Goal: Entertainment & Leisure: Browse casually

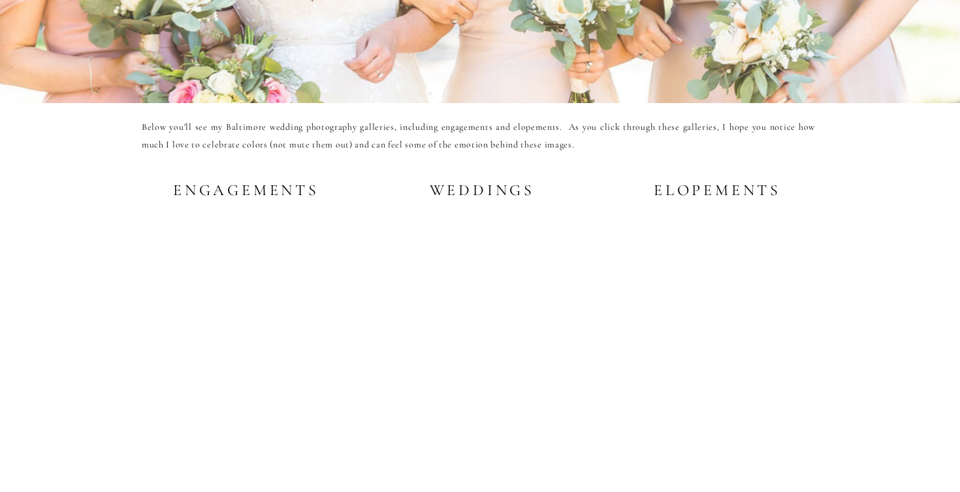
scroll to position [2468, 0]
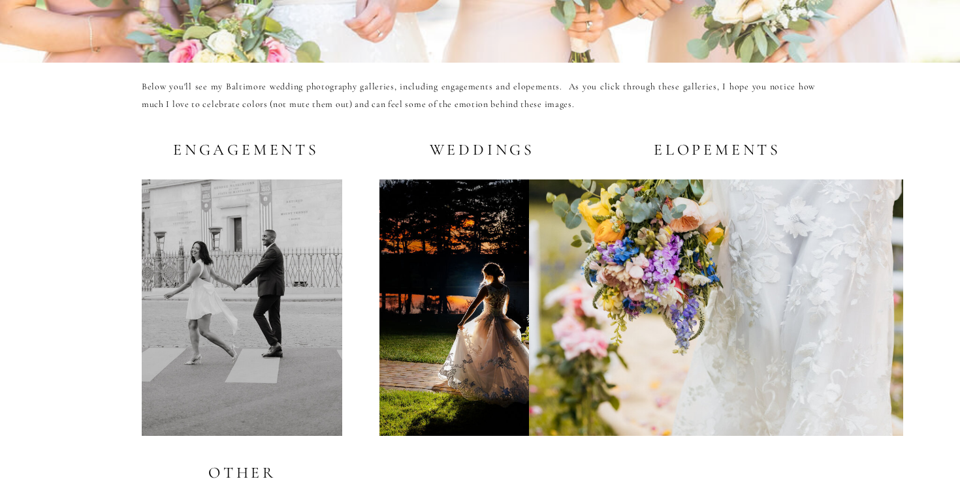
click at [436, 234] on div at bounding box center [478, 308] width 198 height 257
click at [263, 252] on div at bounding box center [242, 308] width 200 height 257
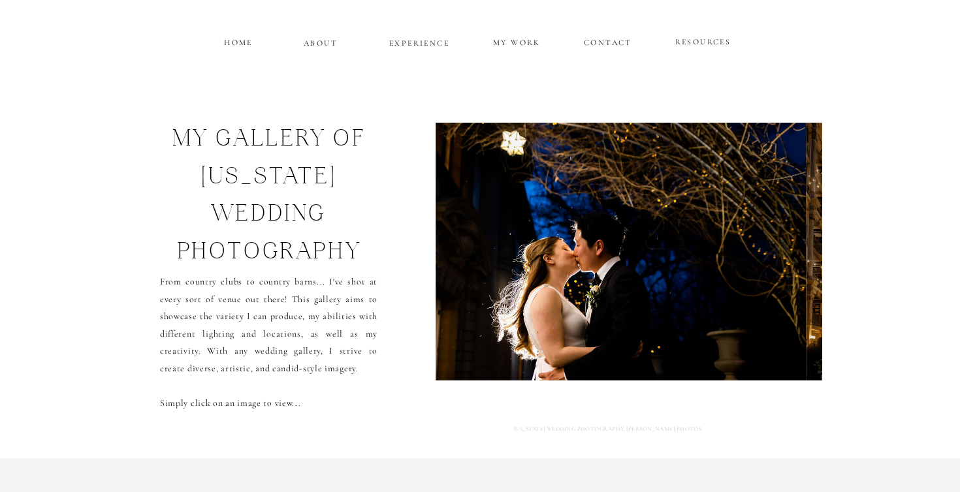
scroll to position [8, 0]
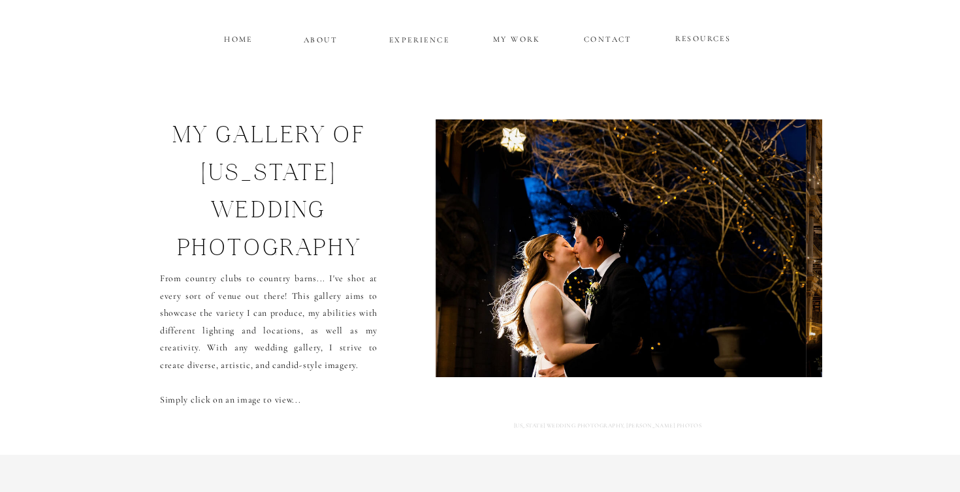
click at [689, 262] on img at bounding box center [620, 248] width 370 height 258
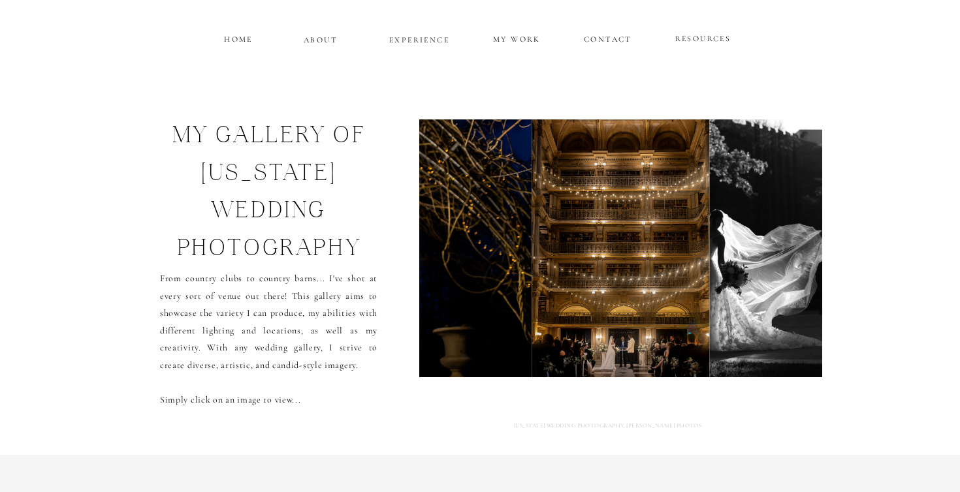
click at [689, 262] on img at bounding box center [621, 248] width 178 height 258
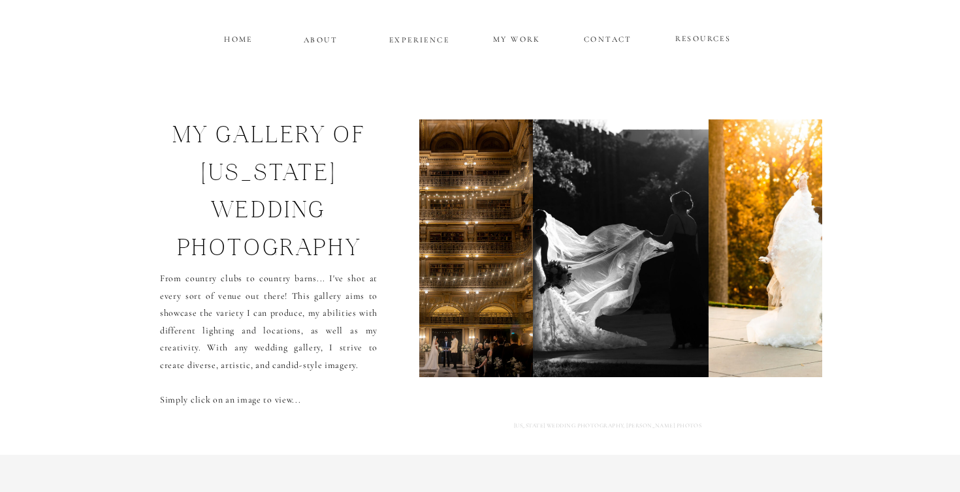
click at [689, 263] on img at bounding box center [621, 248] width 176 height 258
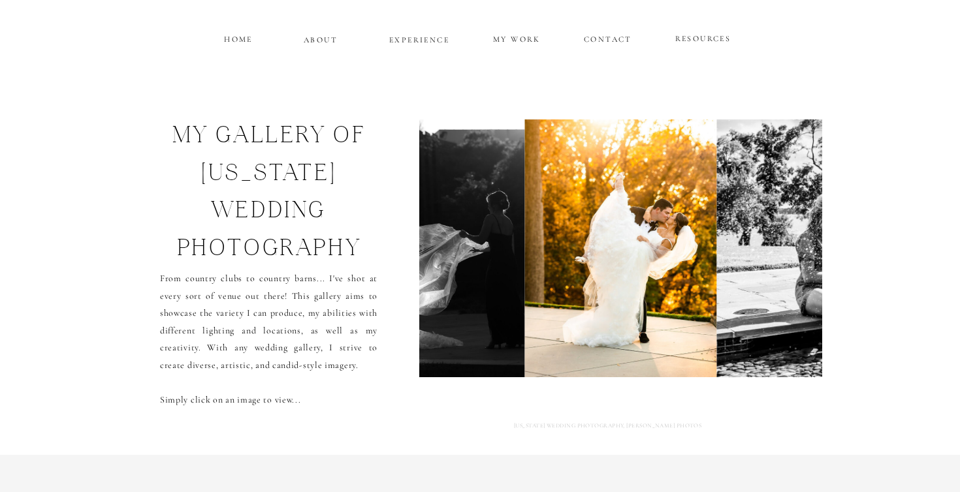
click at [690, 263] on img at bounding box center [621, 248] width 192 height 258
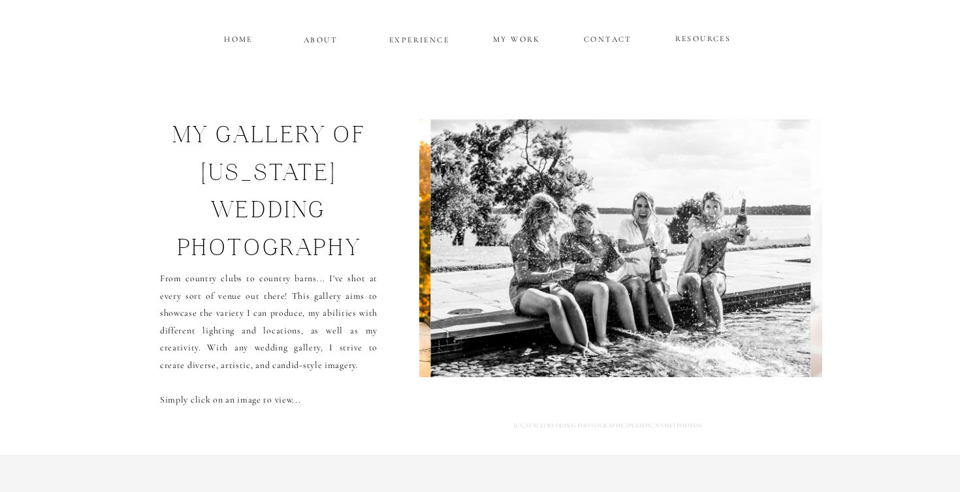
click at [690, 263] on img at bounding box center [621, 248] width 380 height 258
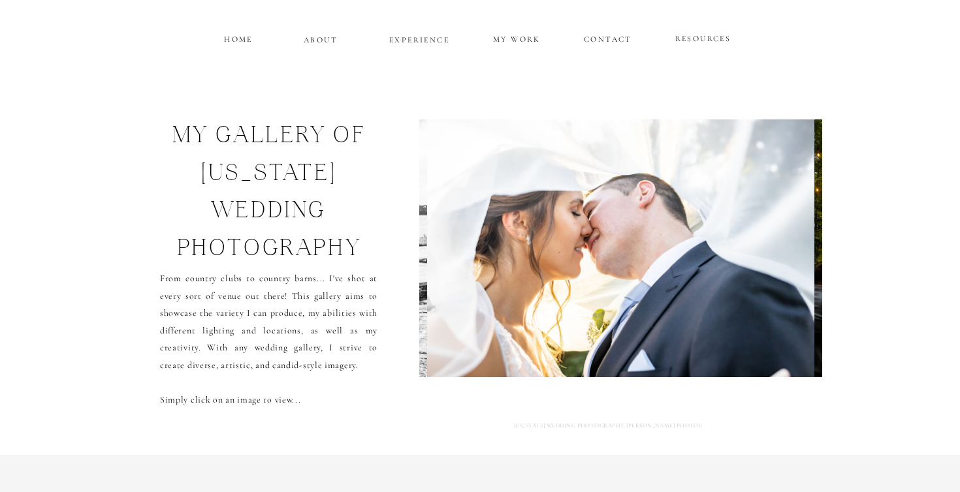
click at [690, 263] on img at bounding box center [620, 248] width 387 height 258
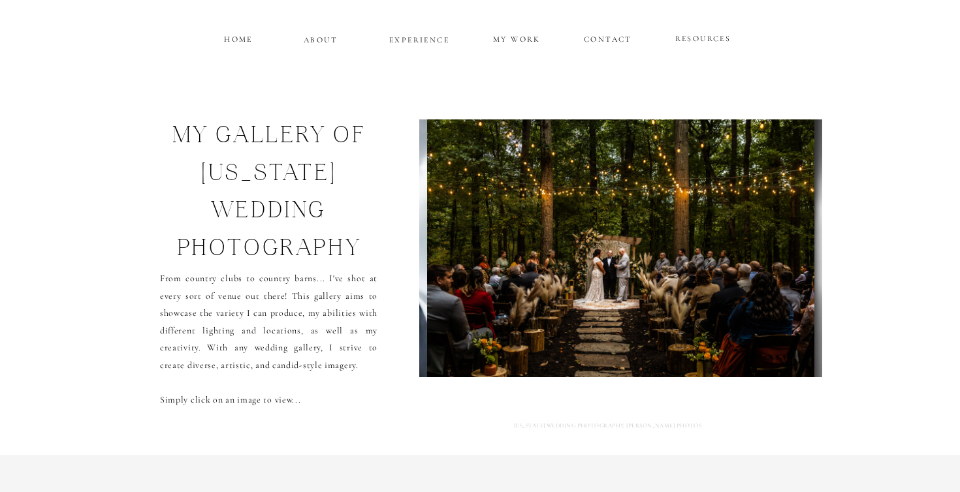
click at [690, 263] on img at bounding box center [620, 248] width 387 height 258
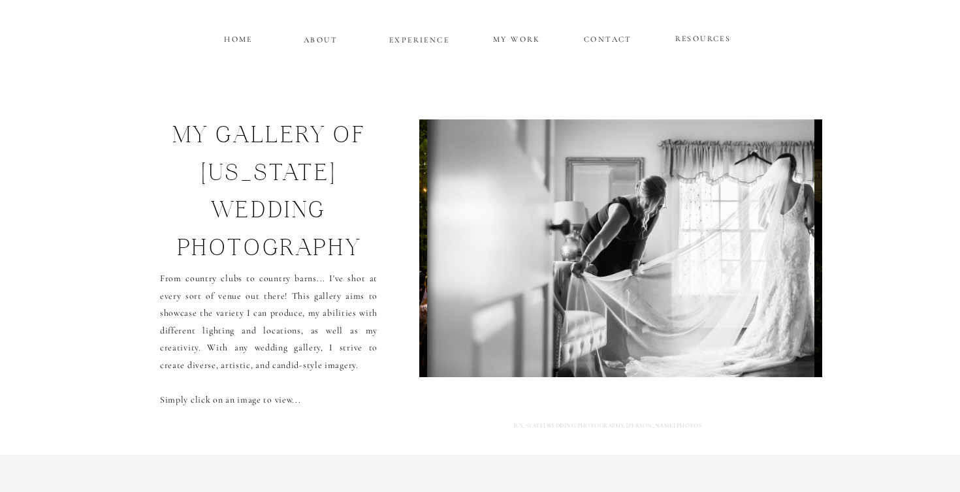
click at [690, 263] on img at bounding box center [620, 248] width 387 height 258
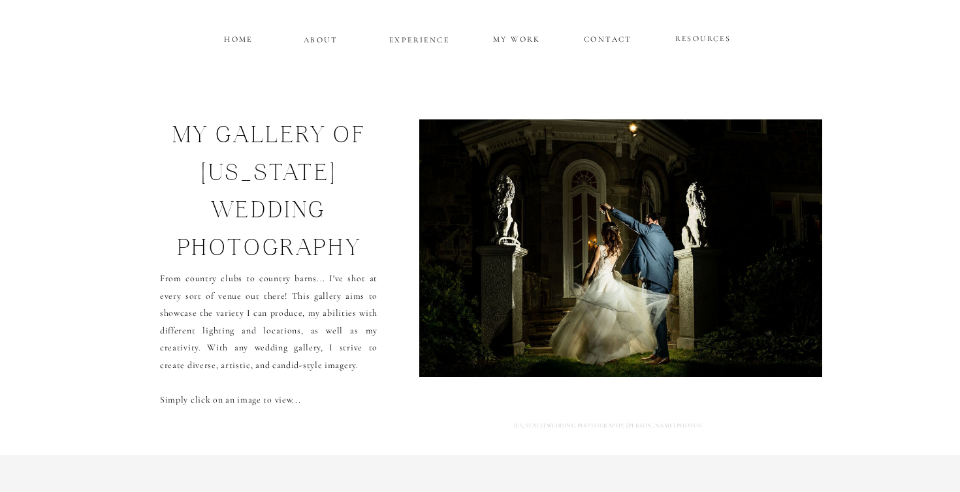
click at [690, 263] on img at bounding box center [619, 248] width 433 height 258
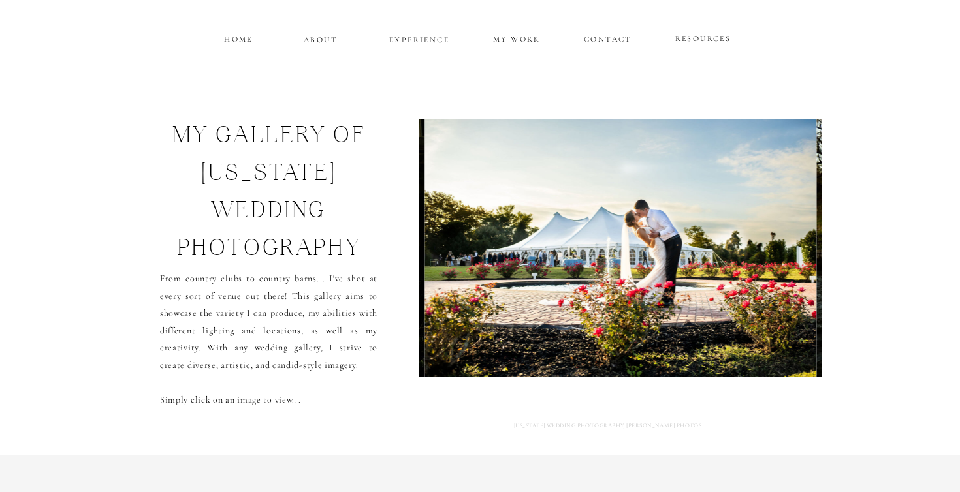
click at [690, 263] on img at bounding box center [620, 248] width 392 height 258
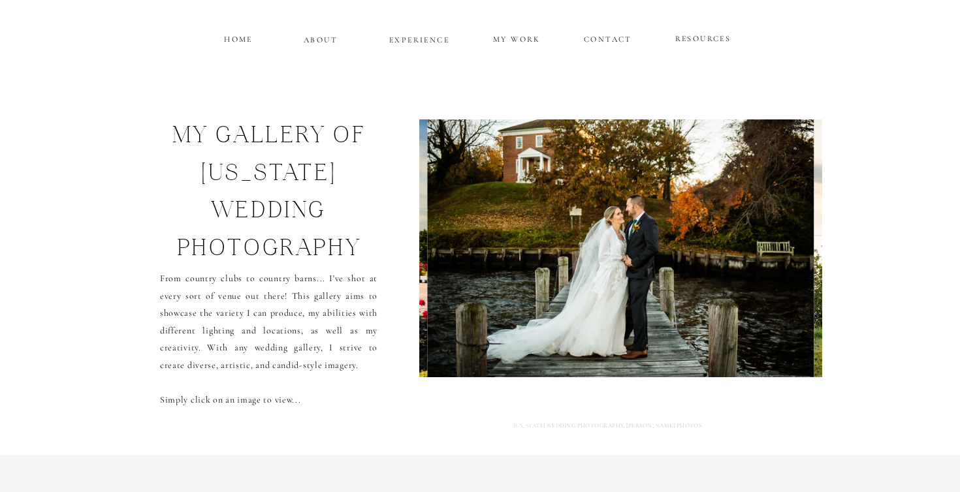
click at [690, 263] on img at bounding box center [620, 248] width 386 height 258
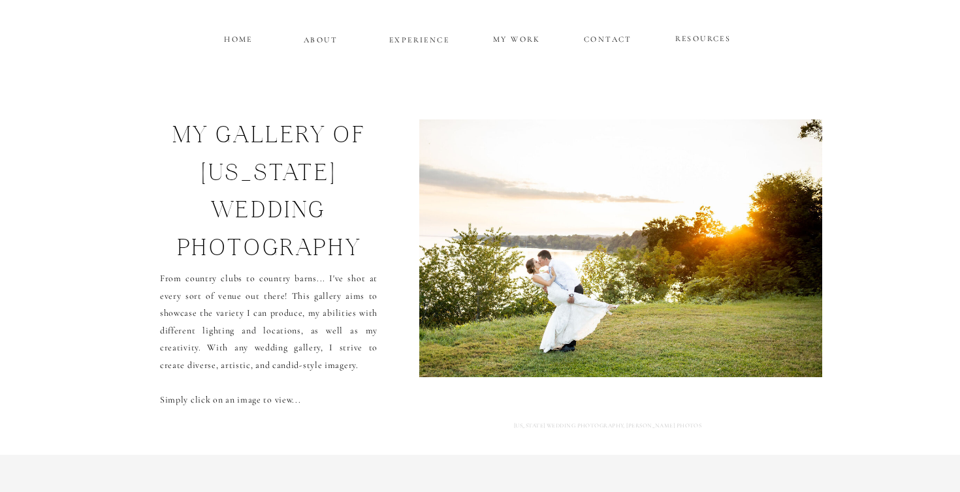
click at [690, 263] on img at bounding box center [620, 248] width 418 height 258
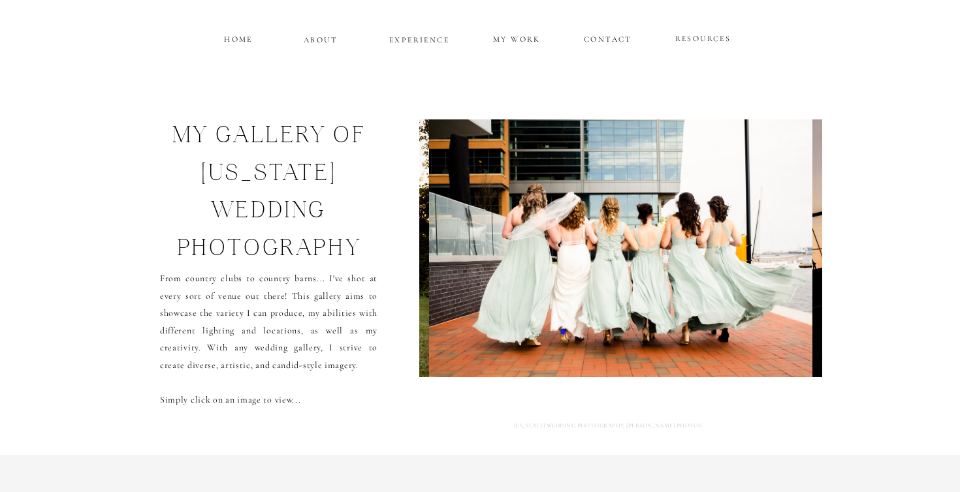
click at [690, 263] on img at bounding box center [620, 248] width 383 height 258
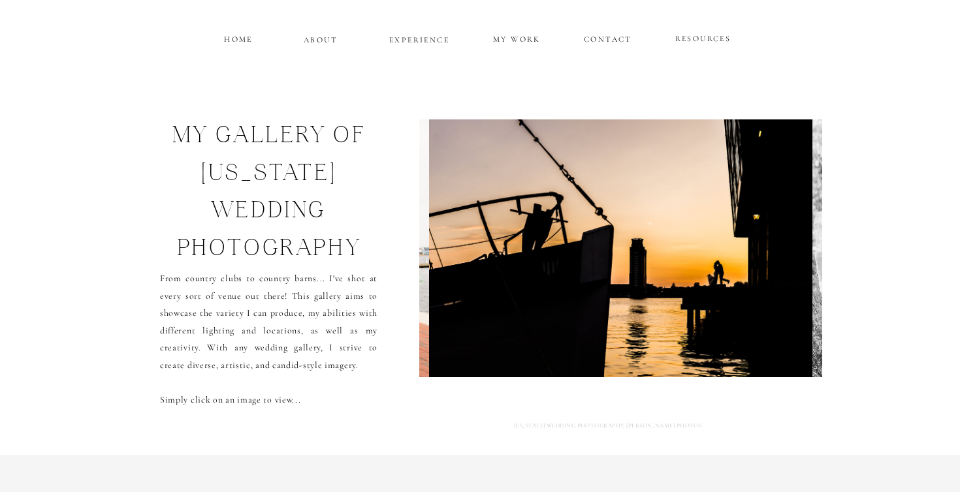
click at [690, 263] on img at bounding box center [620, 248] width 383 height 258
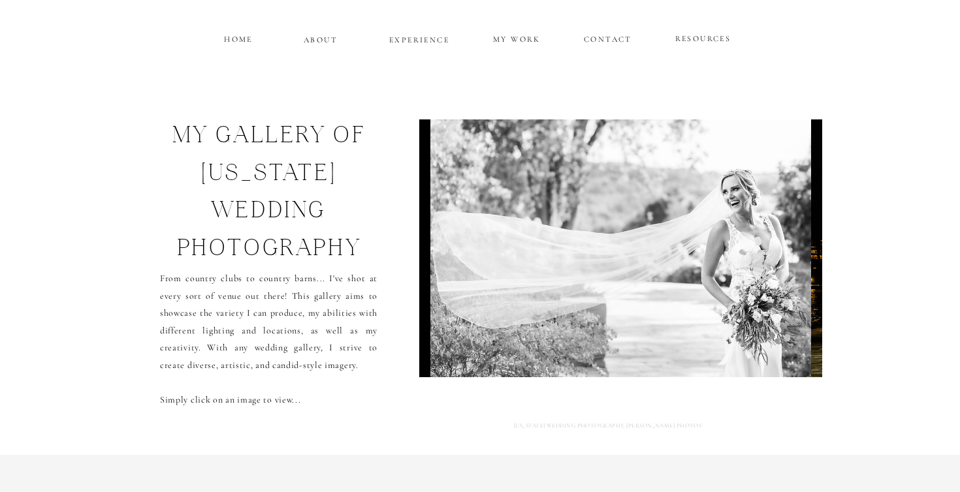
click at [690, 263] on img at bounding box center [620, 248] width 381 height 258
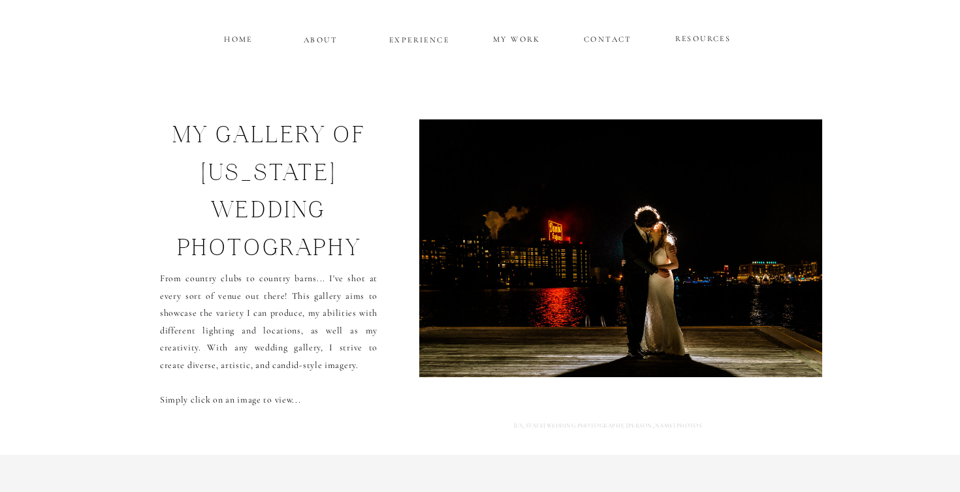
click at [690, 263] on img at bounding box center [620, 248] width 415 height 258
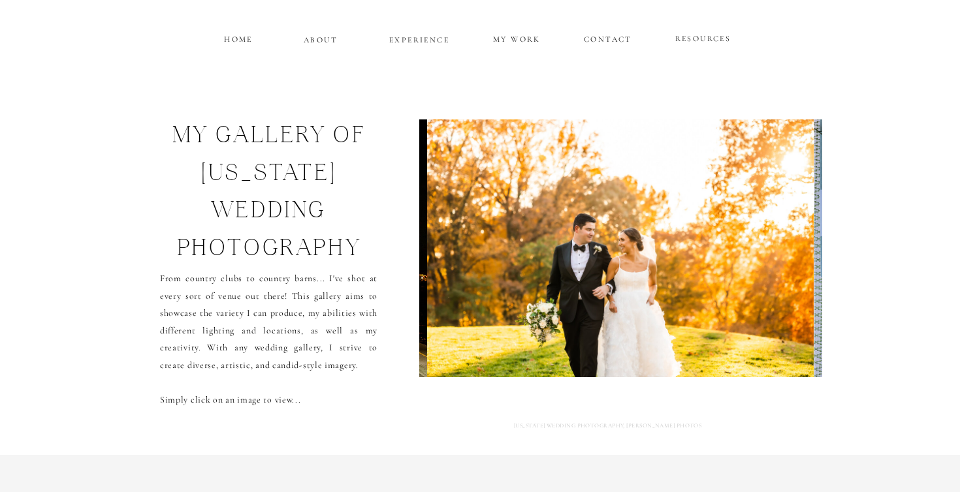
click at [690, 262] on img at bounding box center [620, 248] width 387 height 258
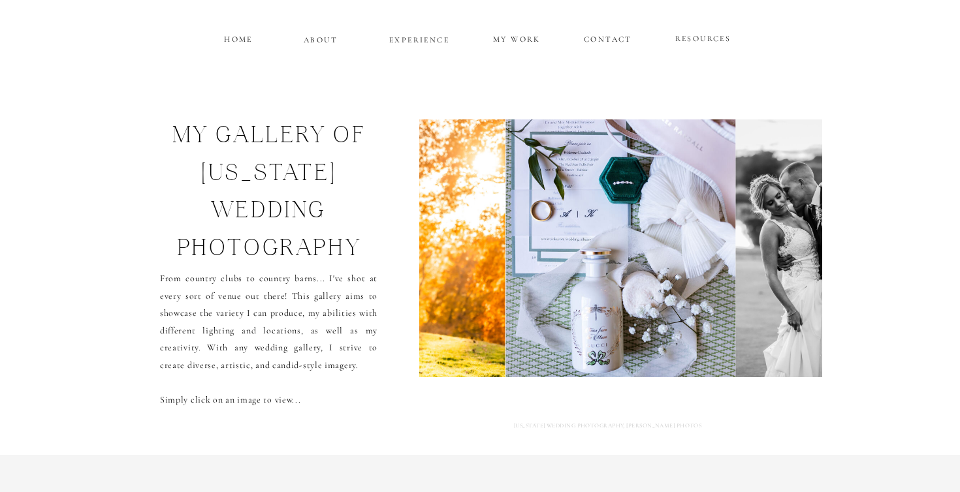
click at [690, 262] on img at bounding box center [620, 248] width 230 height 258
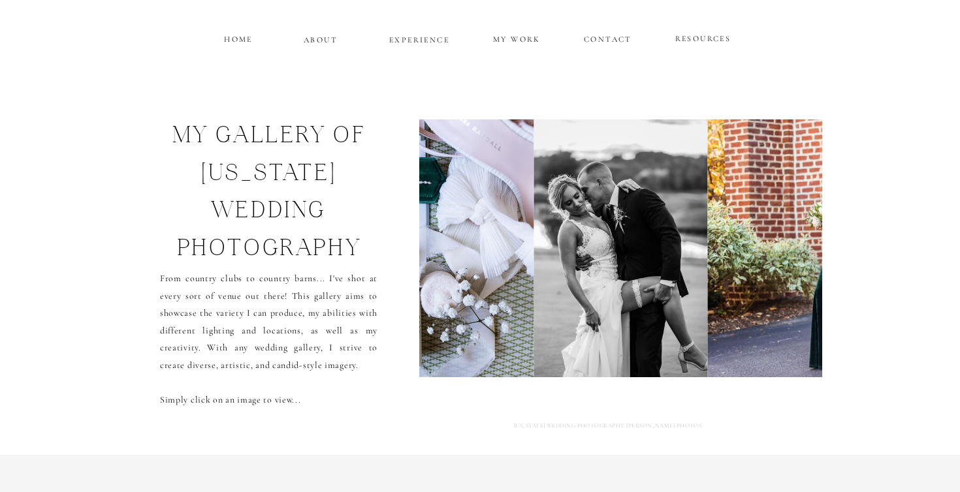
click at [690, 262] on img at bounding box center [621, 248] width 174 height 258
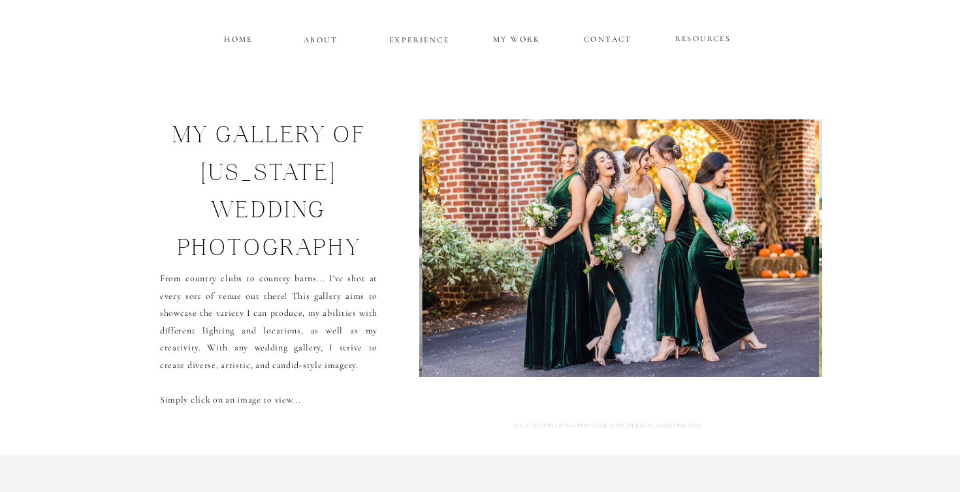
click at [689, 263] on img at bounding box center [620, 248] width 397 height 258
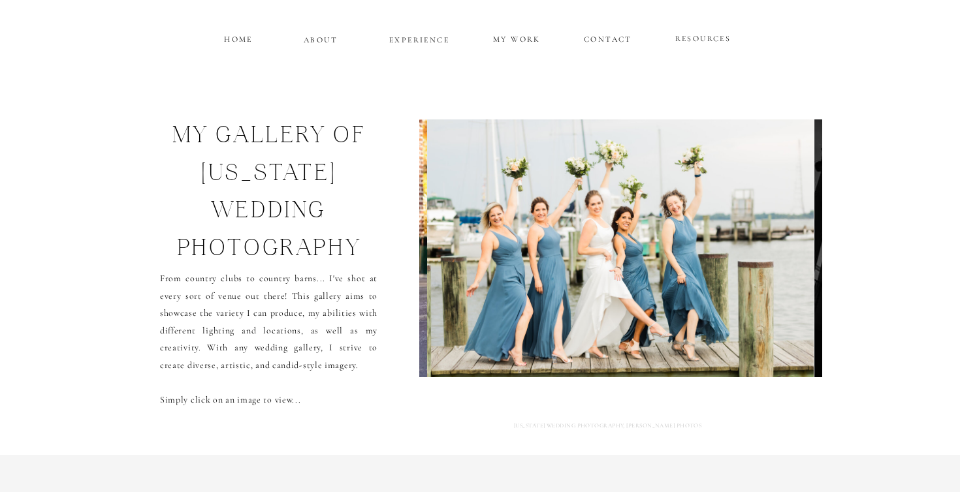
click at [689, 262] on img at bounding box center [620, 248] width 387 height 258
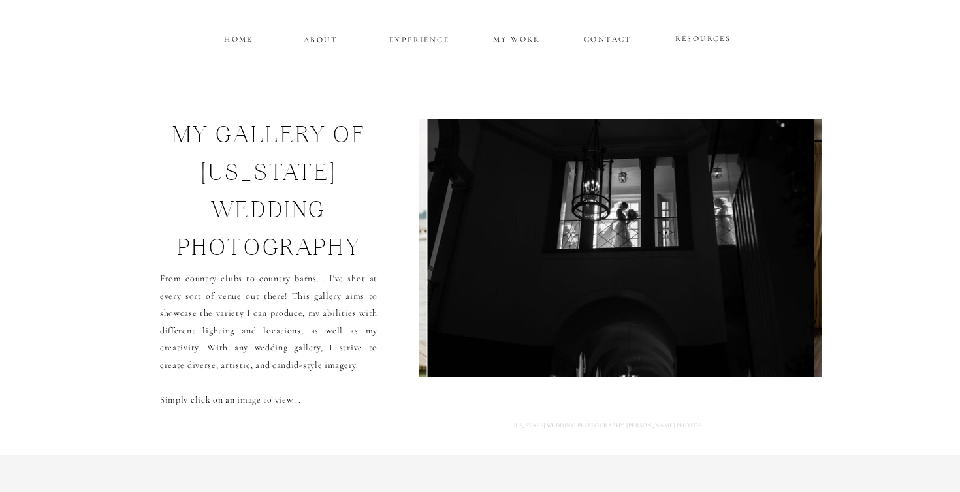
click at [683, 266] on img at bounding box center [620, 248] width 386 height 258
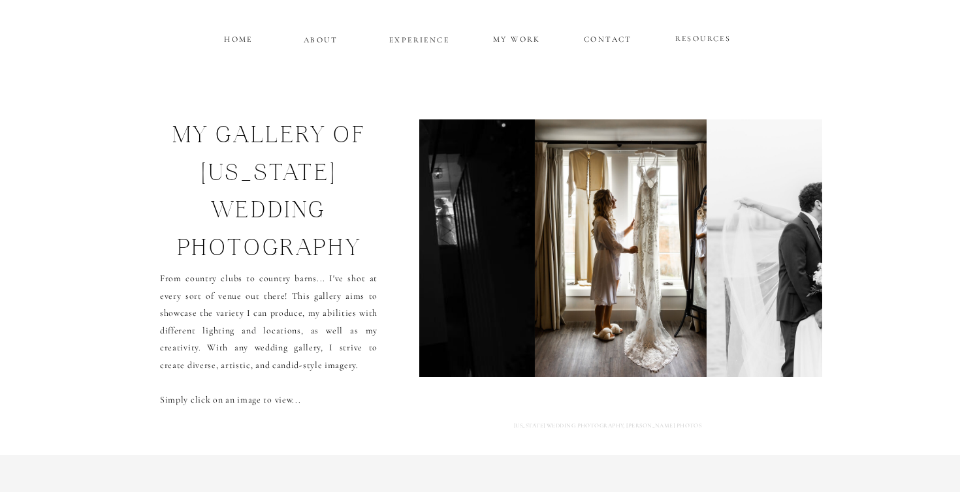
click at [683, 266] on img at bounding box center [621, 248] width 172 height 258
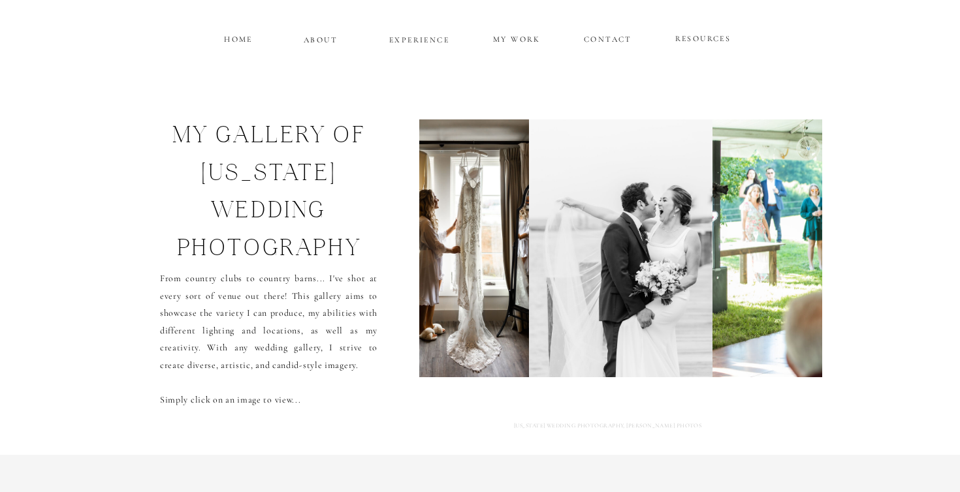
click at [683, 266] on img at bounding box center [620, 248] width 183 height 258
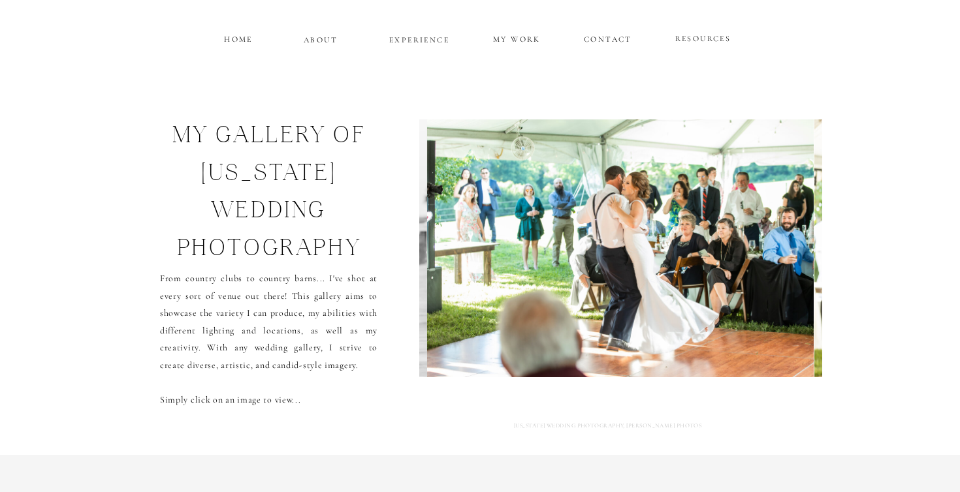
click at [683, 266] on img at bounding box center [620, 248] width 387 height 258
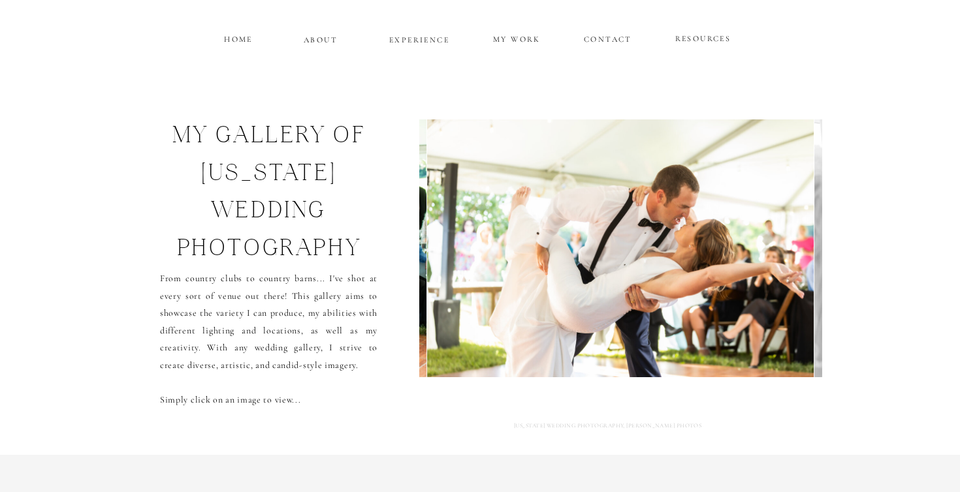
click at [683, 266] on img at bounding box center [620, 248] width 387 height 258
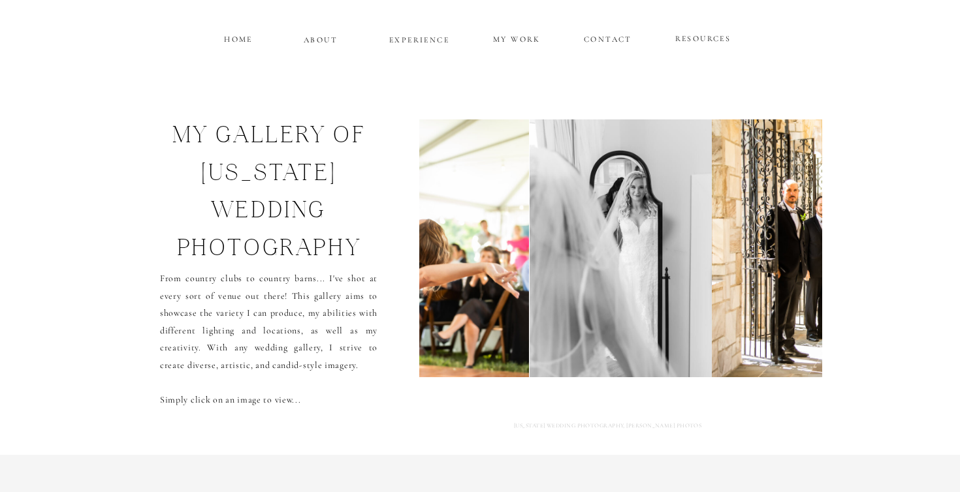
click at [683, 266] on img at bounding box center [620, 248] width 182 height 258
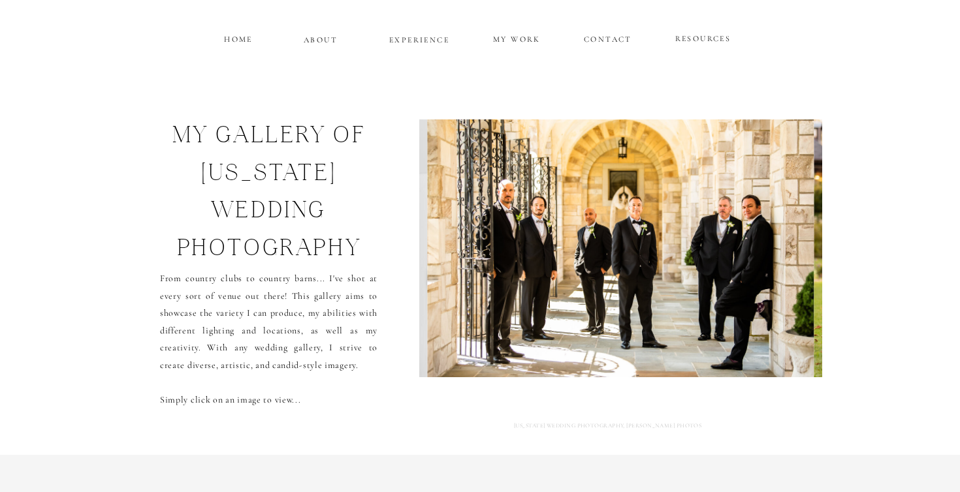
click at [683, 266] on img at bounding box center [620, 248] width 386 height 258
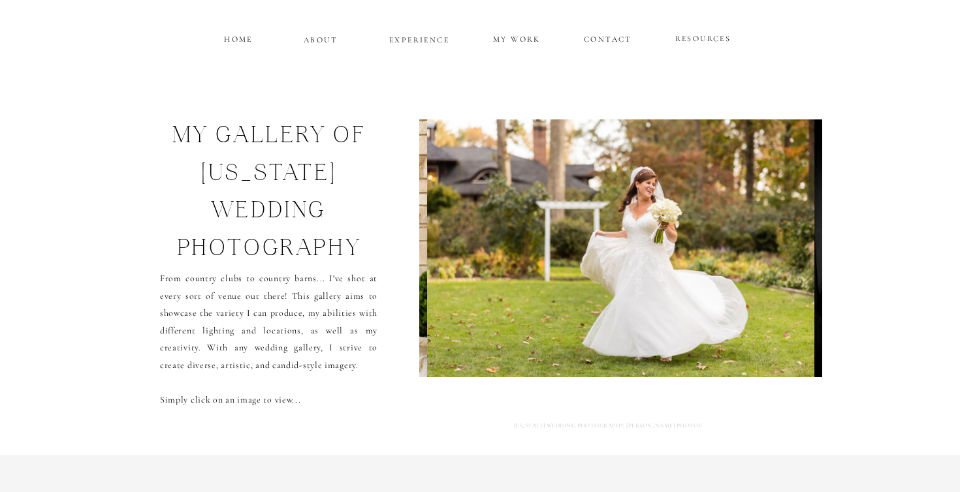
click at [683, 266] on img at bounding box center [620, 248] width 387 height 258
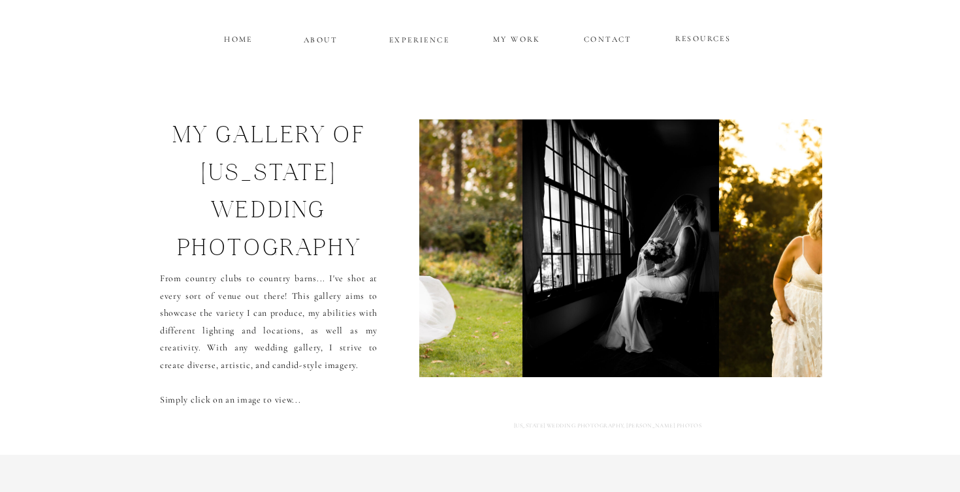
click at [683, 266] on img at bounding box center [620, 248] width 196 height 258
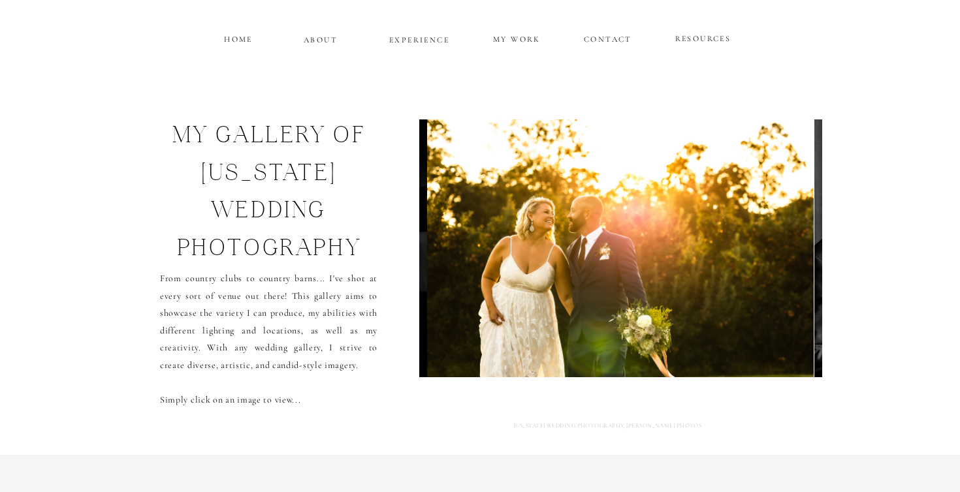
click at [683, 266] on img at bounding box center [620, 248] width 387 height 258
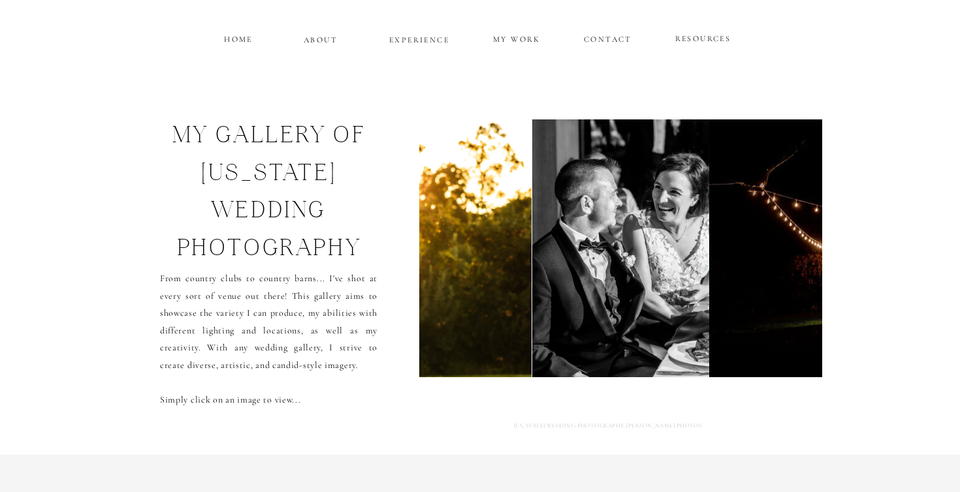
click at [683, 266] on img at bounding box center [620, 248] width 177 height 258
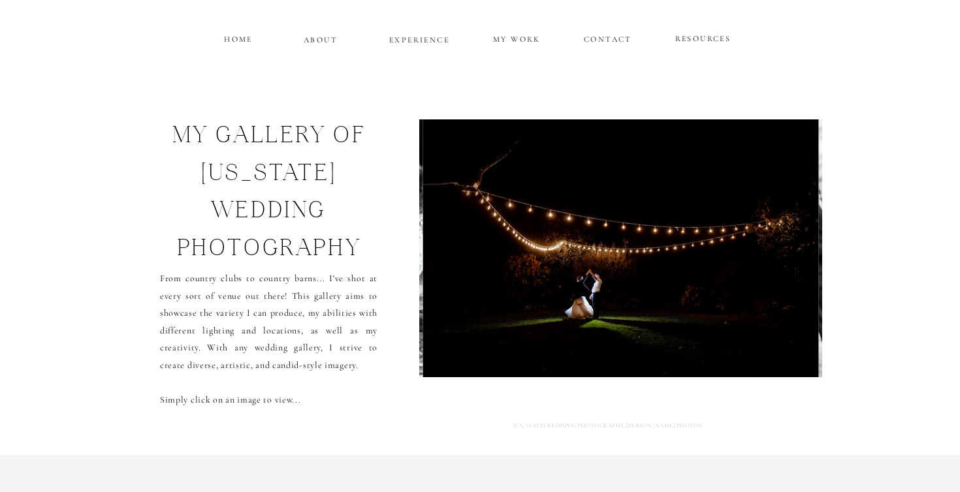
click at [683, 266] on img at bounding box center [621, 248] width 396 height 258
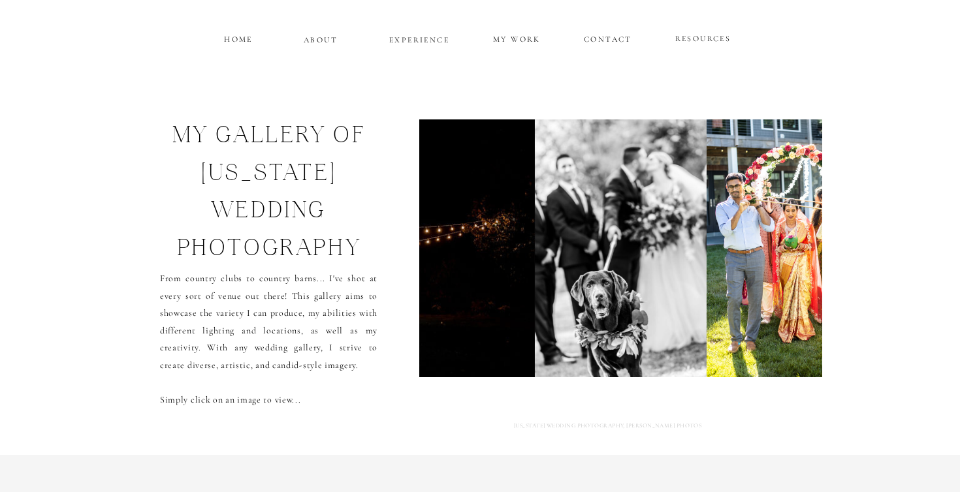
click at [683, 266] on img at bounding box center [621, 248] width 172 height 258
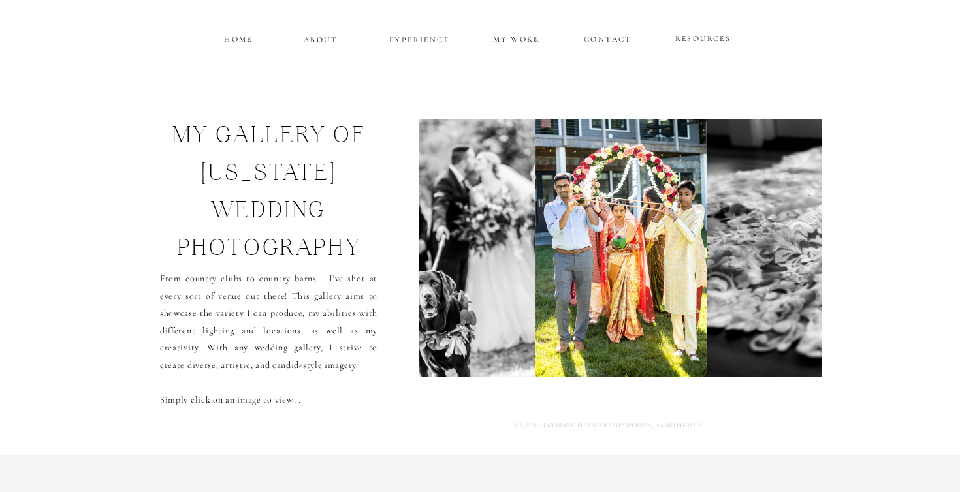
click at [683, 266] on img at bounding box center [621, 248] width 172 height 258
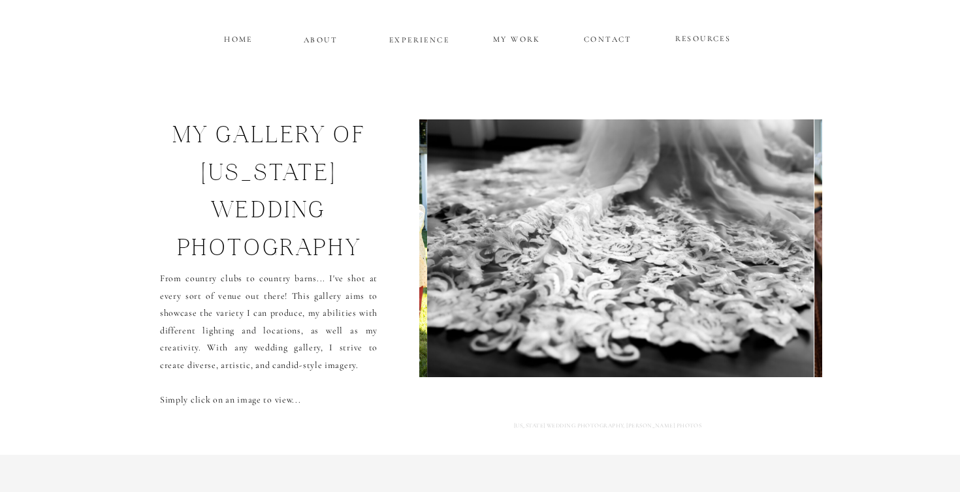
click at [683, 266] on img at bounding box center [620, 248] width 387 height 258
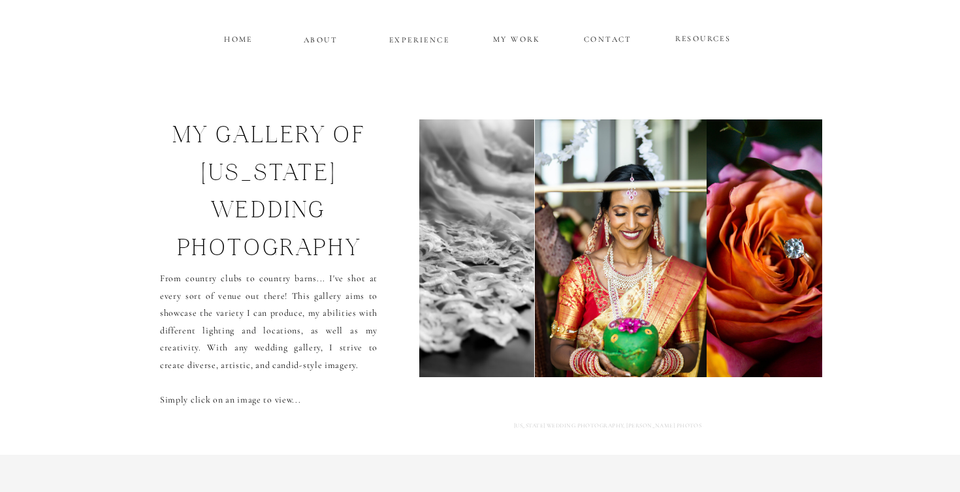
click at [683, 266] on img at bounding box center [621, 248] width 172 height 258
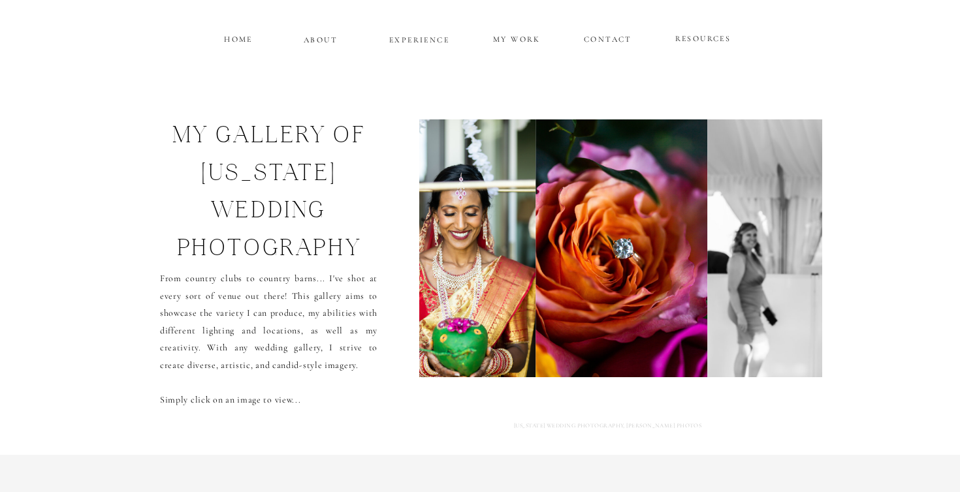
click at [683, 266] on img at bounding box center [621, 248] width 172 height 258
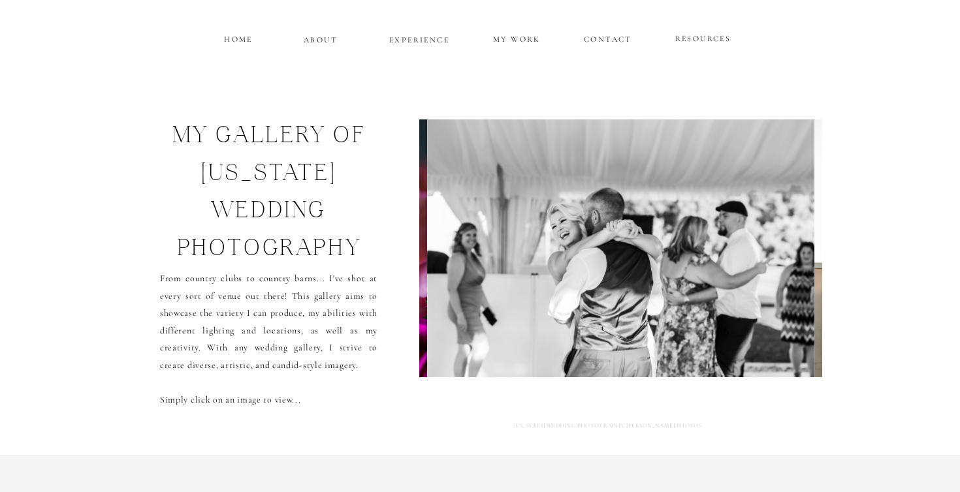
click at [683, 266] on img at bounding box center [620, 248] width 387 height 258
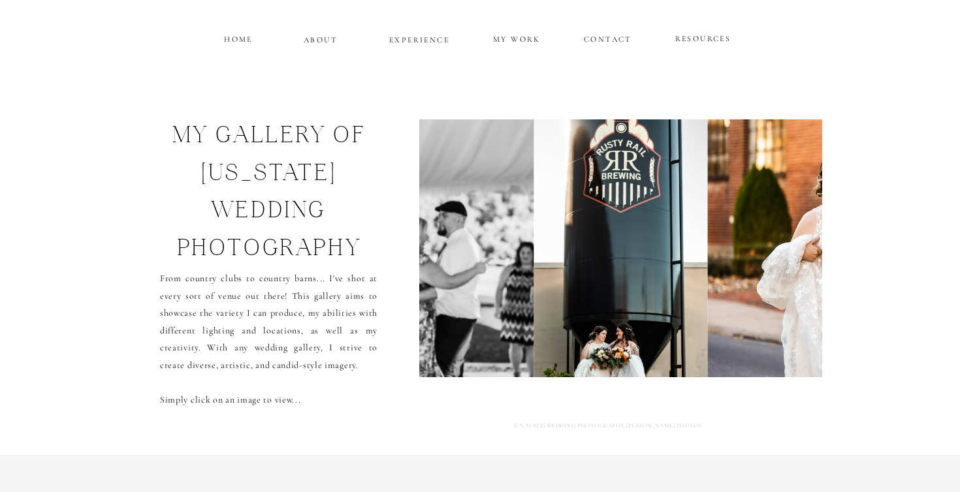
click at [683, 266] on img at bounding box center [621, 248] width 174 height 258
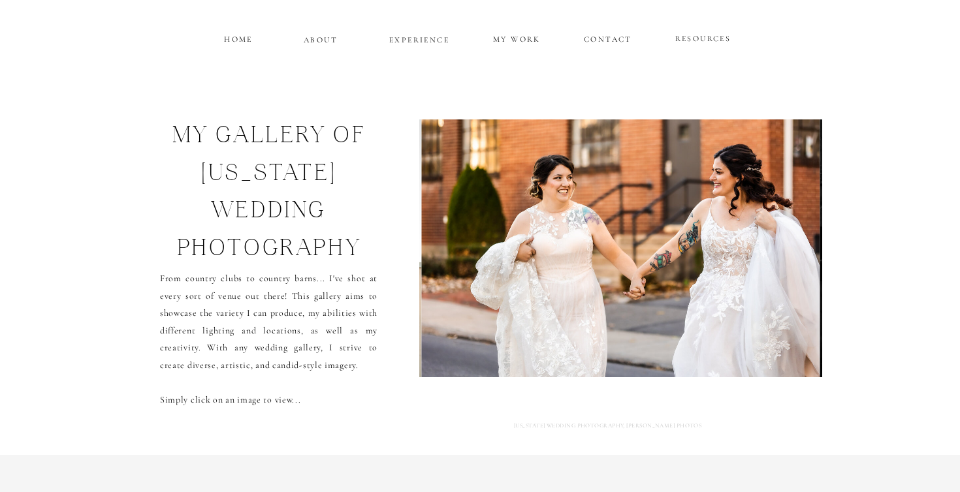
click at [683, 266] on img at bounding box center [621, 248] width 398 height 258
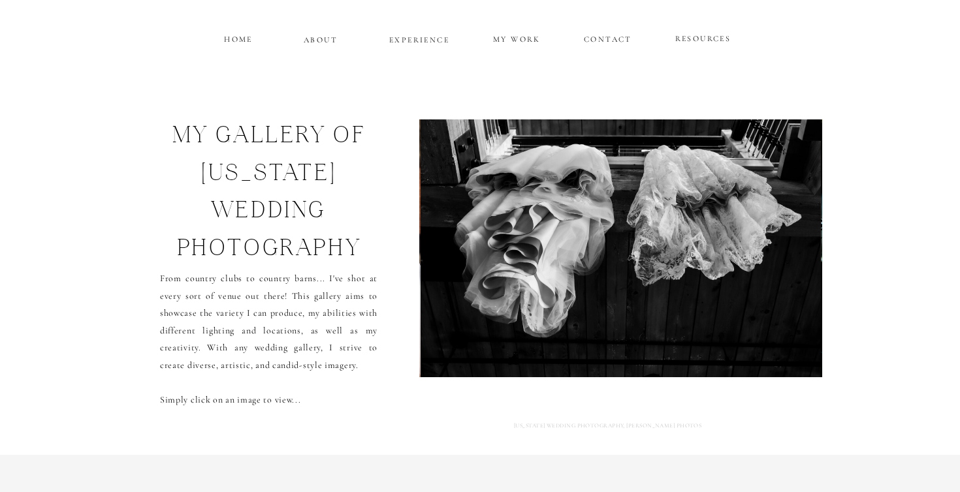
click at [683, 266] on img at bounding box center [620, 248] width 400 height 258
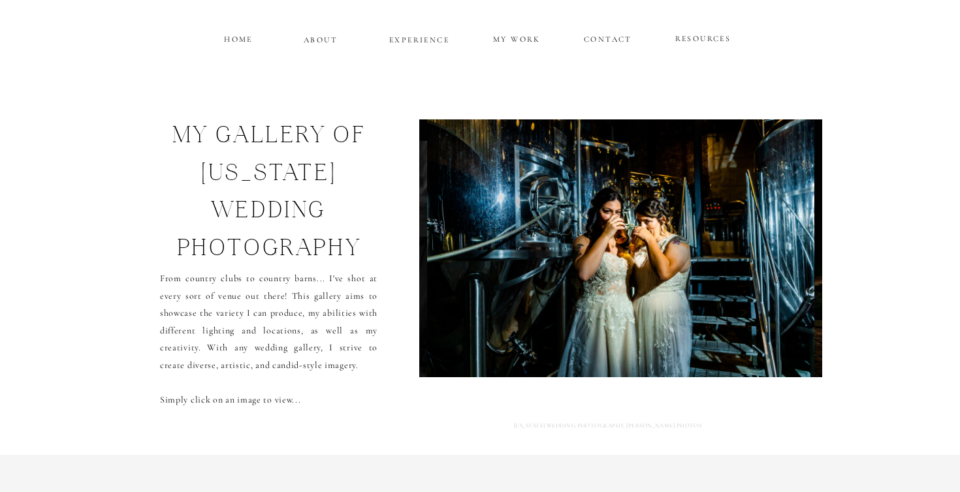
click at [683, 266] on img at bounding box center [620, 248] width 387 height 258
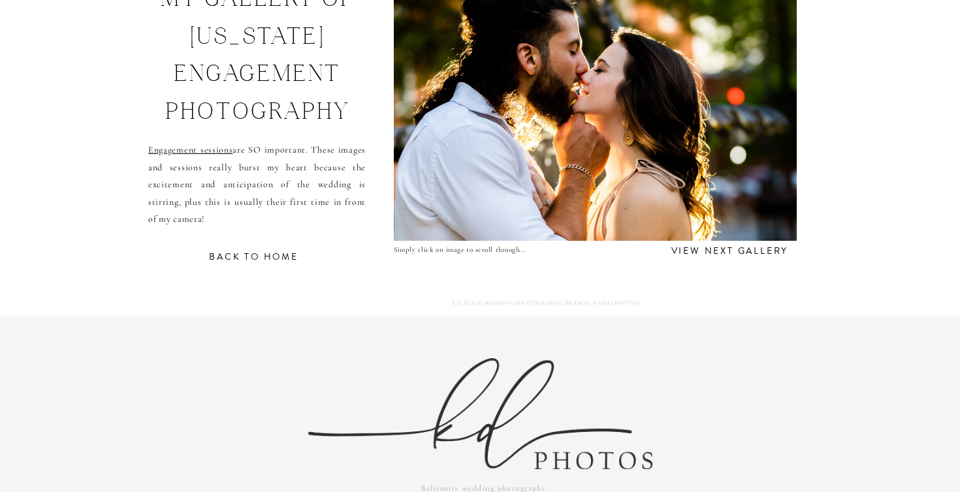
scroll to position [123, 0]
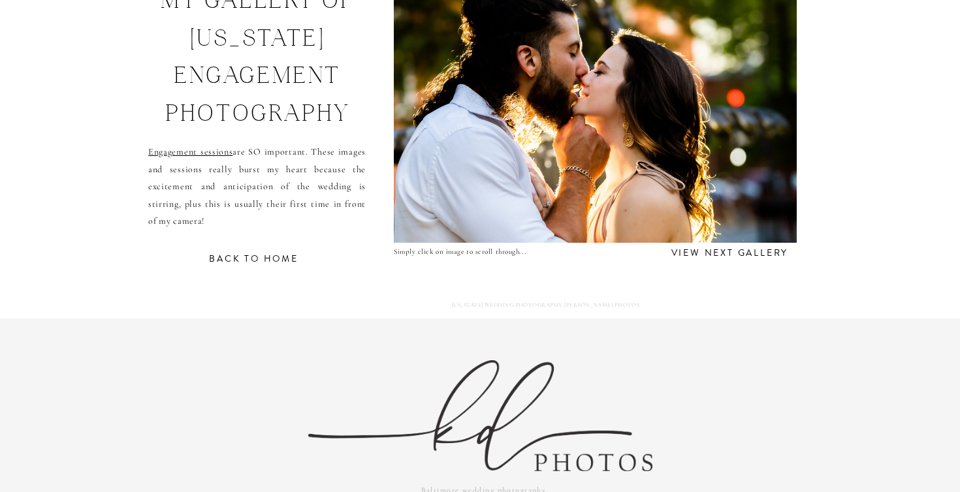
click at [727, 181] on img at bounding box center [595, 114] width 422 height 258
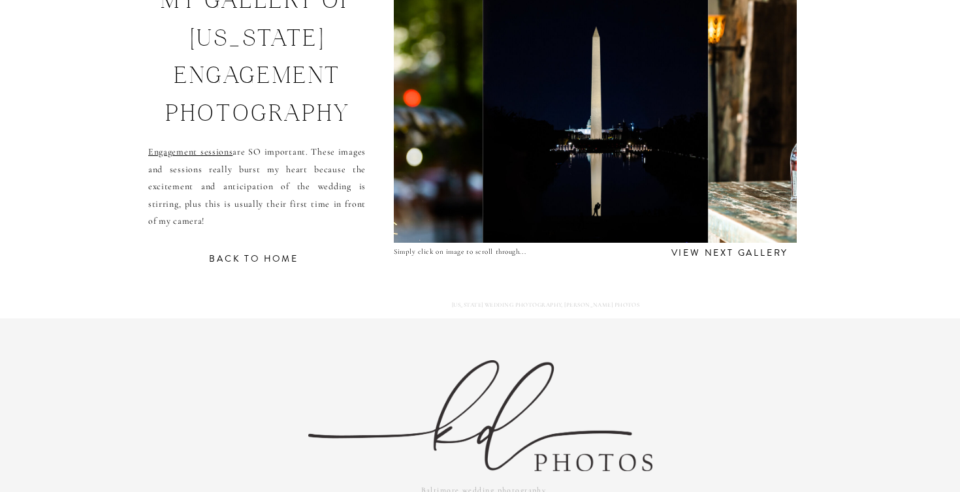
click at [718, 174] on img at bounding box center [901, 114] width 387 height 258
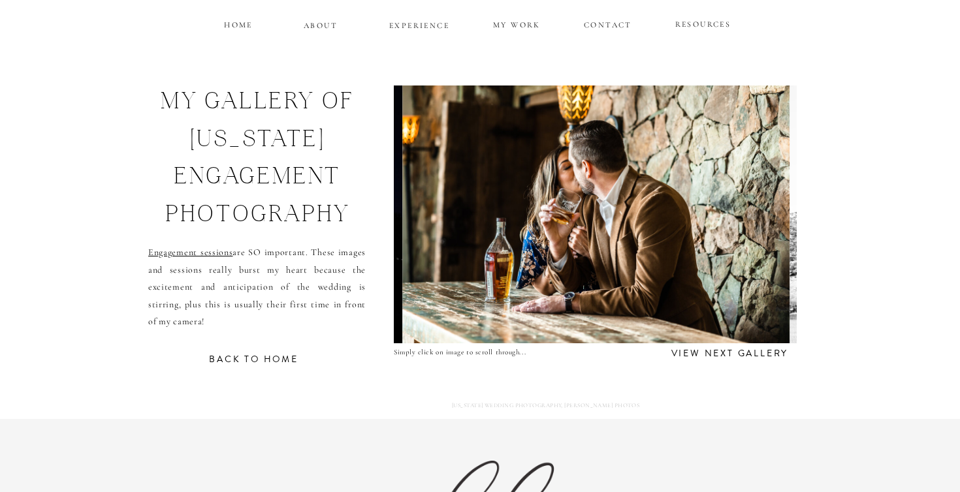
scroll to position [22, 0]
click at [718, 174] on img at bounding box center [594, 215] width 387 height 258
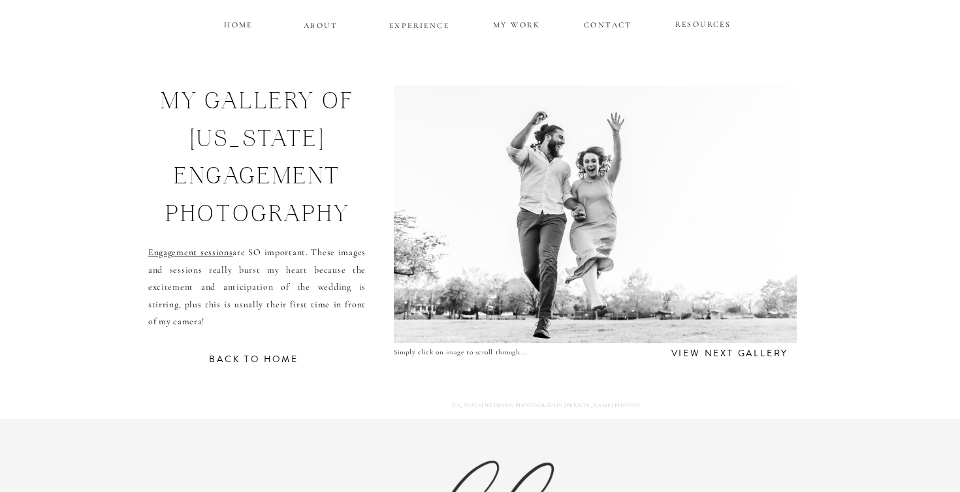
click at [718, 175] on img at bounding box center [595, 215] width 470 height 258
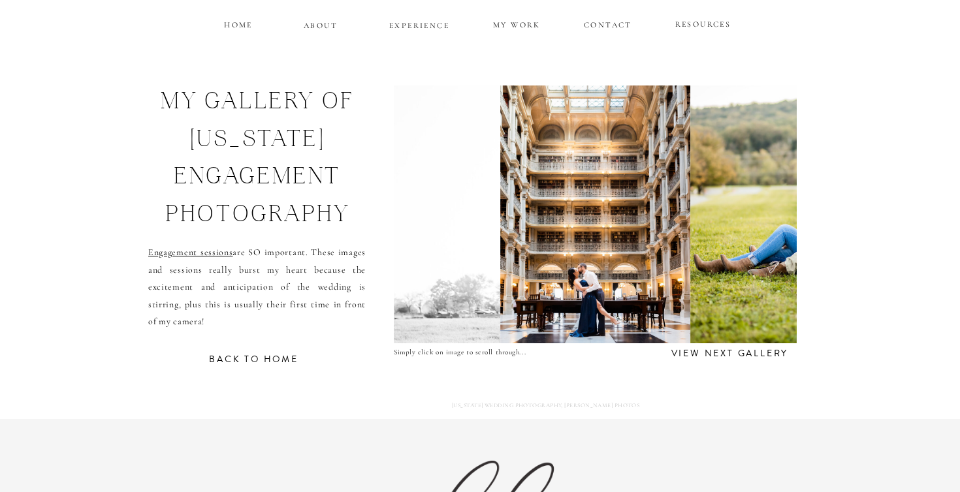
click at [719, 175] on img at bounding box center [791, 215] width 202 height 258
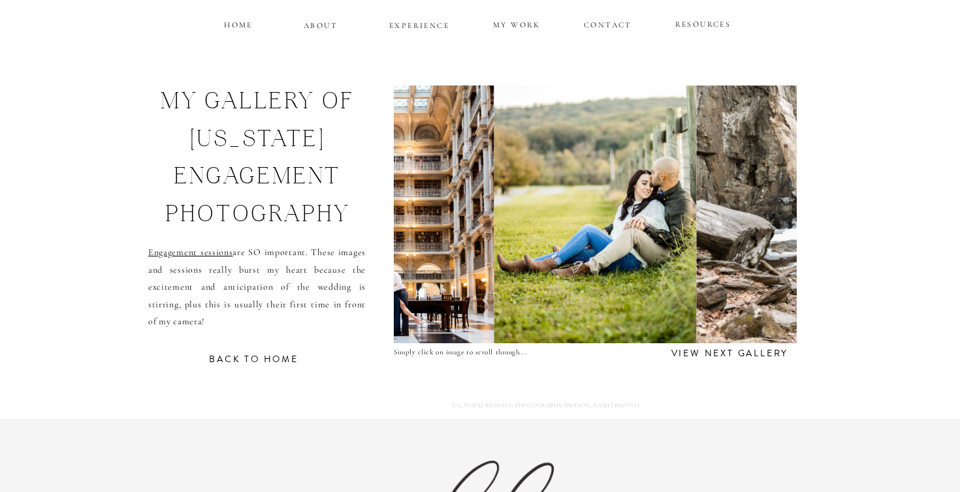
click at [719, 175] on img at bounding box center [889, 215] width 387 height 258
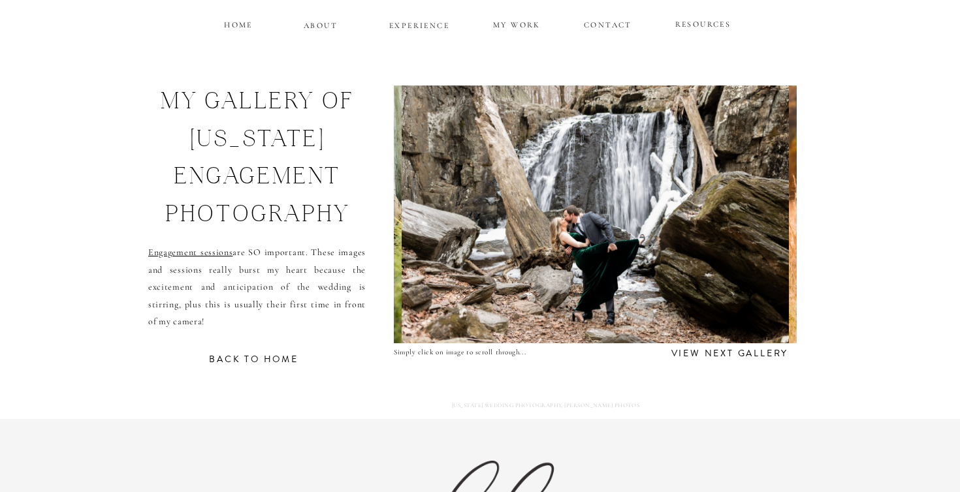
click at [719, 175] on img at bounding box center [594, 215] width 387 height 258
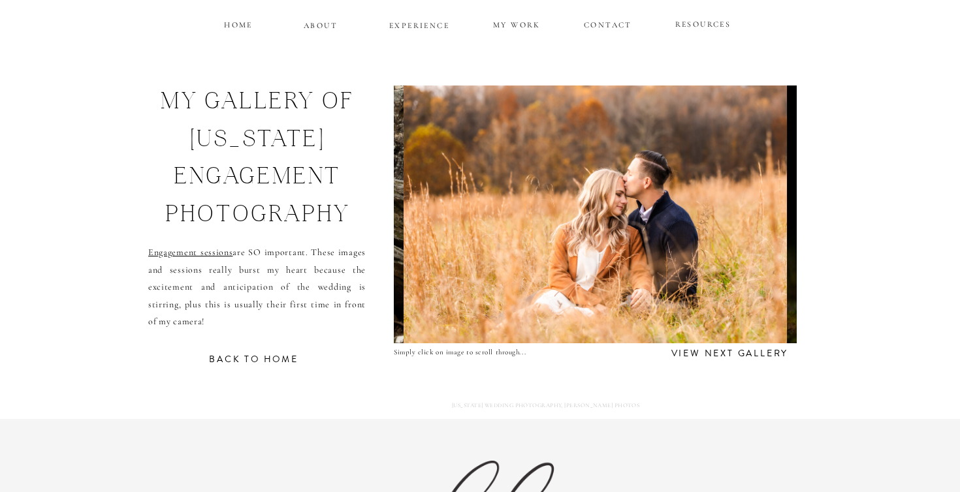
click at [719, 175] on img at bounding box center [594, 215] width 383 height 258
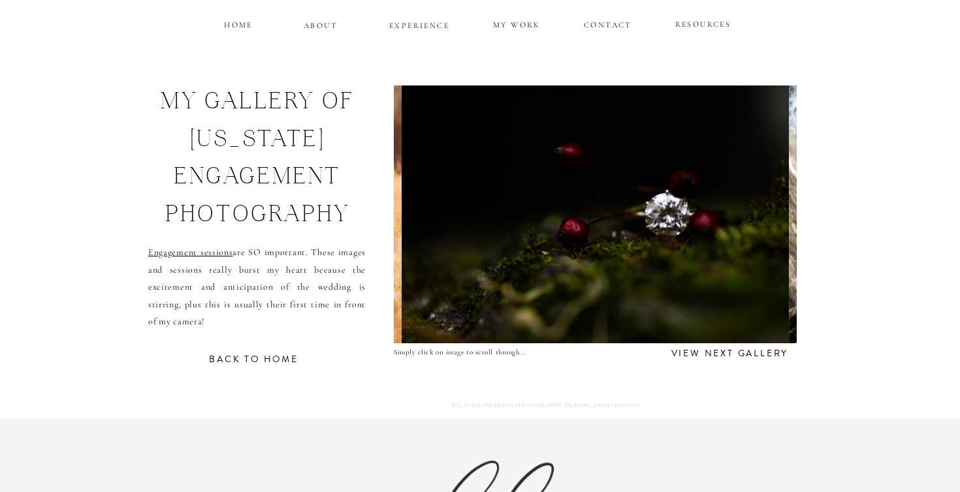
click at [719, 175] on img at bounding box center [594, 215] width 387 height 258
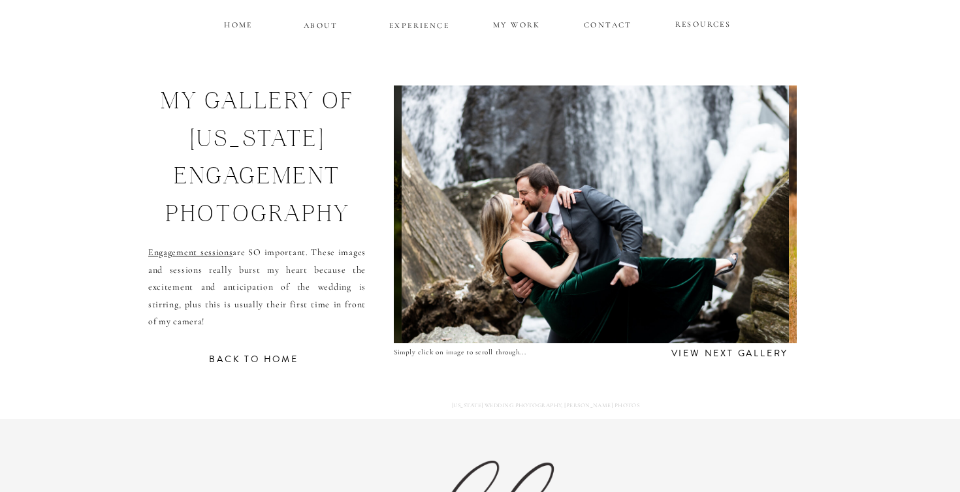
click at [719, 175] on img at bounding box center [594, 215] width 387 height 258
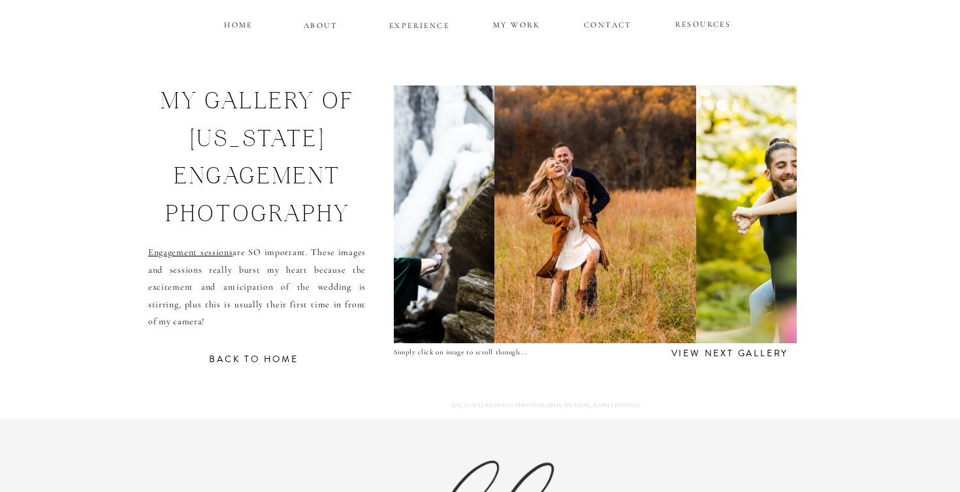
click at [719, 175] on img at bounding box center [792, 215] width 193 height 258
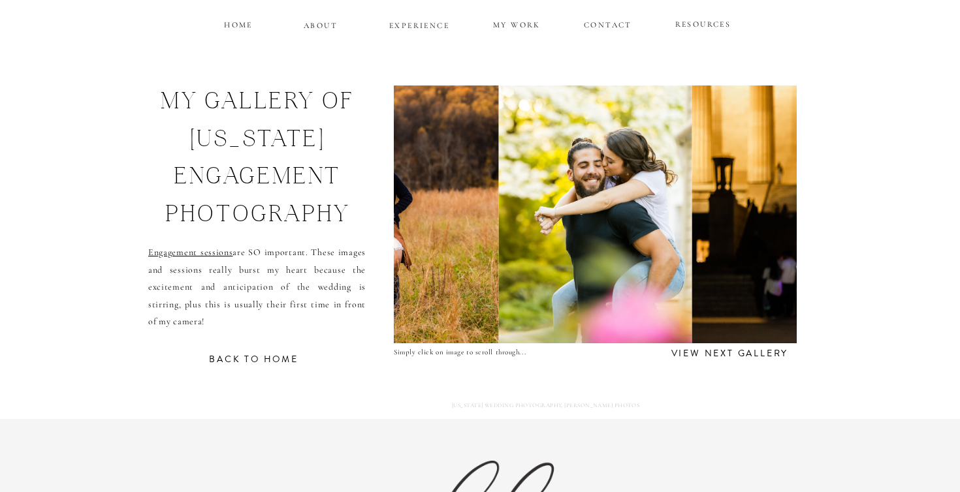
click at [719, 175] on img at bounding box center [930, 215] width 476 height 258
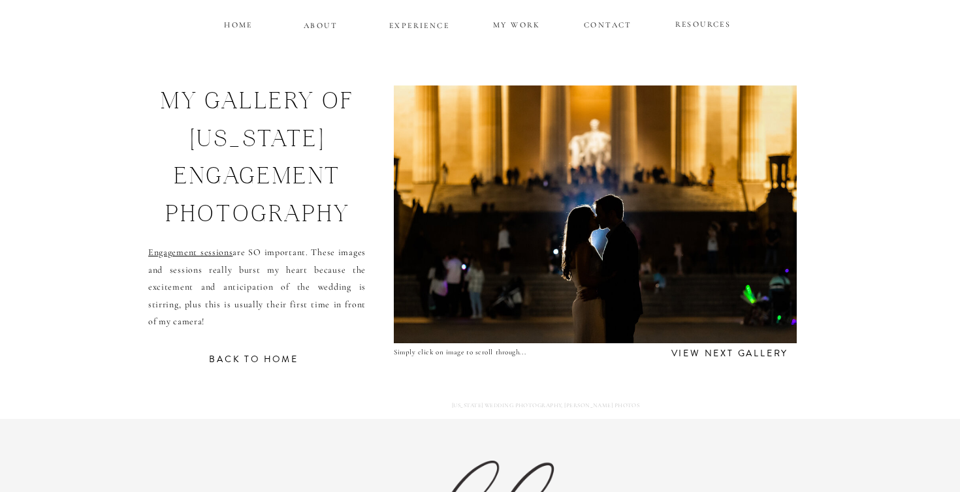
click at [719, 175] on img at bounding box center [595, 215] width 476 height 258
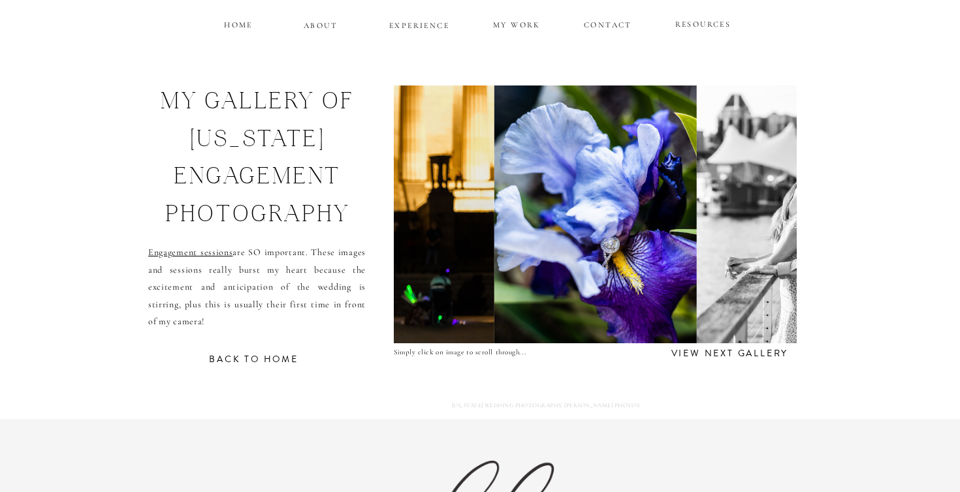
click at [719, 175] on img at bounding box center [787, 215] width 183 height 258
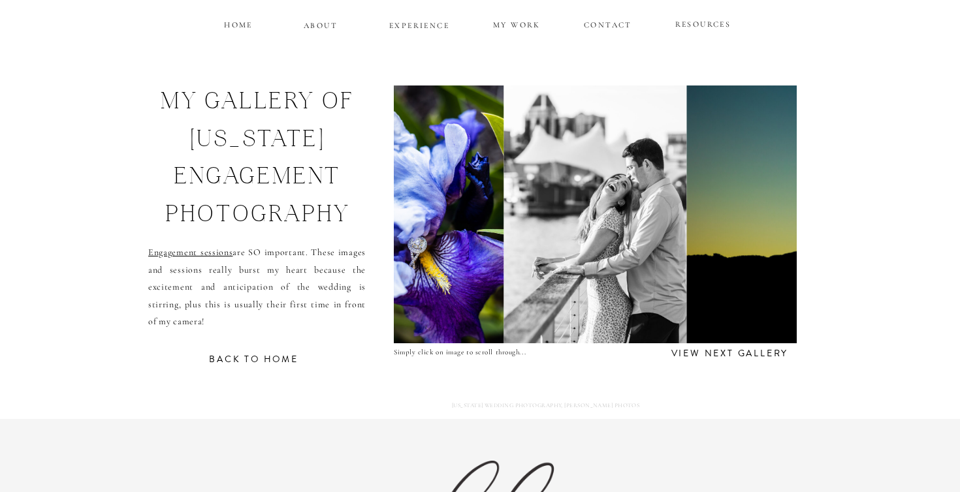
click at [719, 175] on img at bounding box center [877, 215] width 382 height 258
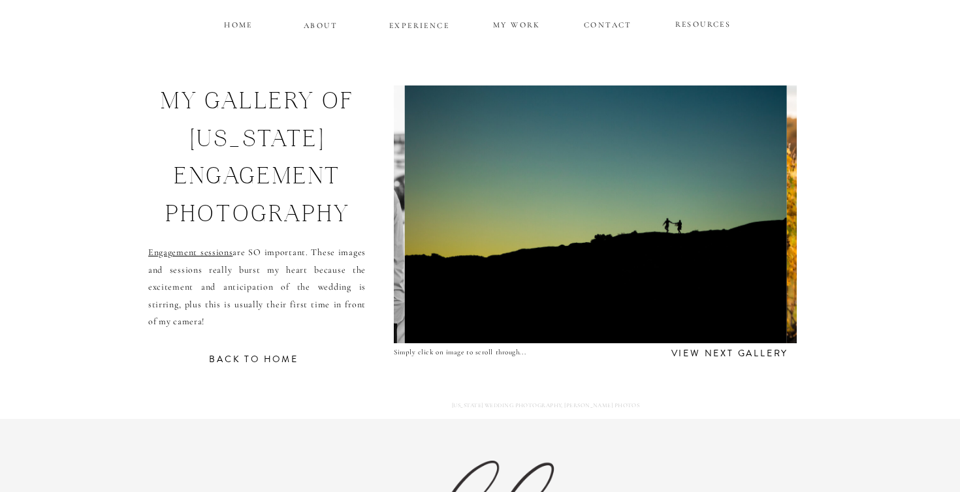
click at [719, 175] on img at bounding box center [596, 215] width 382 height 258
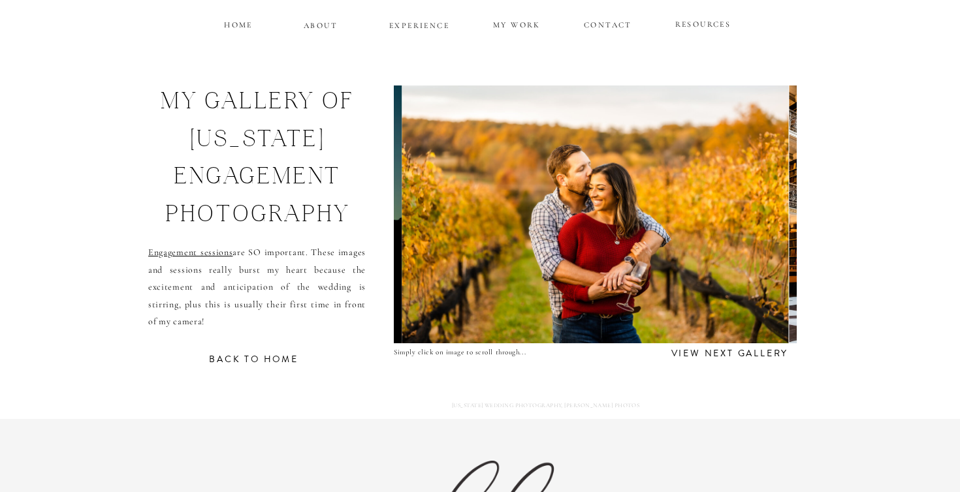
click at [719, 175] on img at bounding box center [594, 215] width 387 height 258
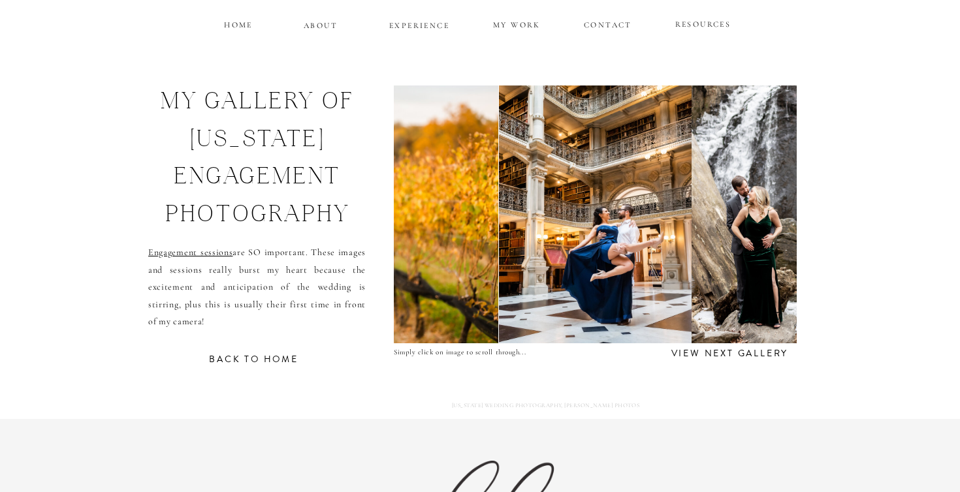
click at [719, 175] on img at bounding box center [777, 215] width 172 height 258
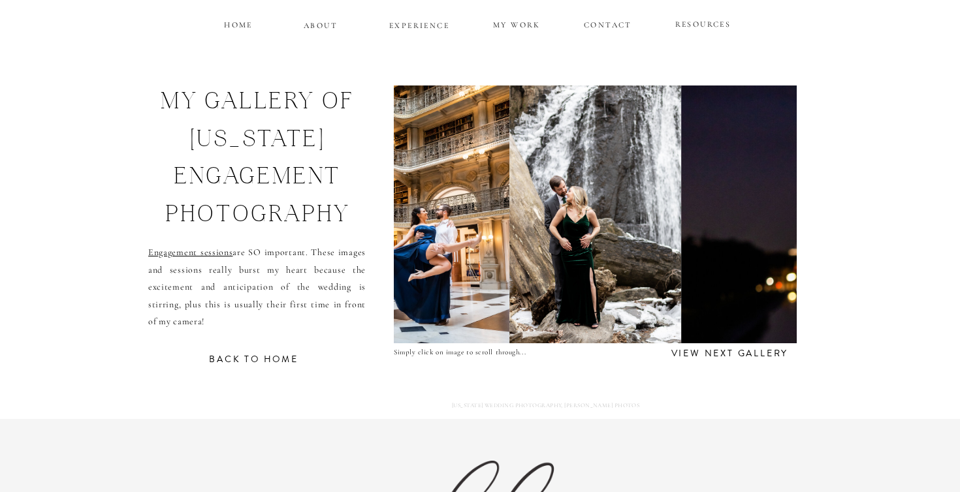
click at [719, 175] on img at bounding box center [870, 215] width 378 height 258
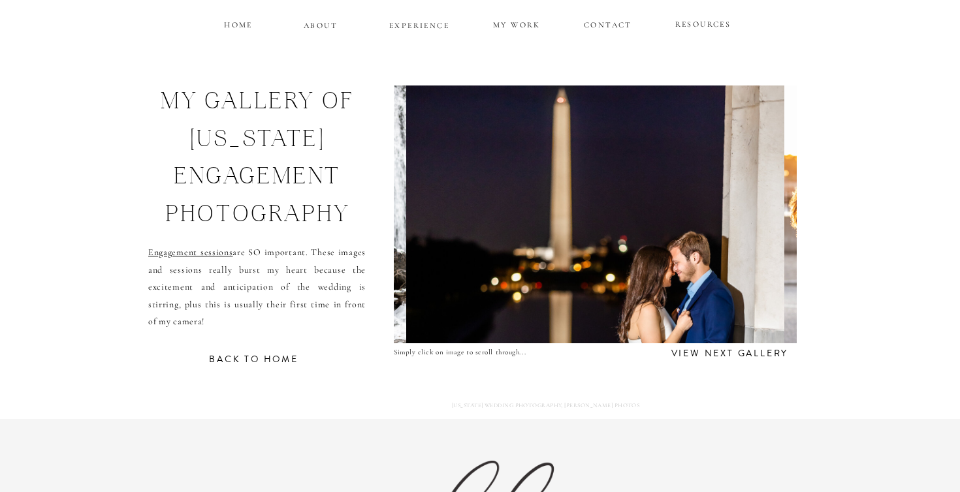
click at [719, 175] on img at bounding box center [595, 215] width 378 height 258
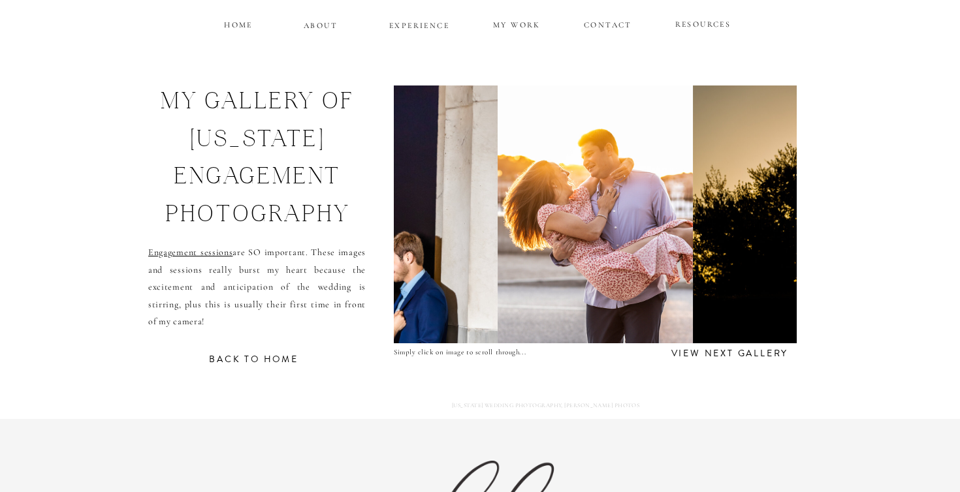
click at [719, 174] on img at bounding box center [886, 215] width 387 height 258
